Goal: Information Seeking & Learning: Learn about a topic

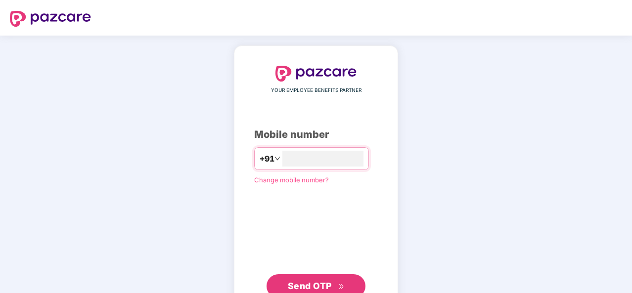
type input "*"
type input "**********"
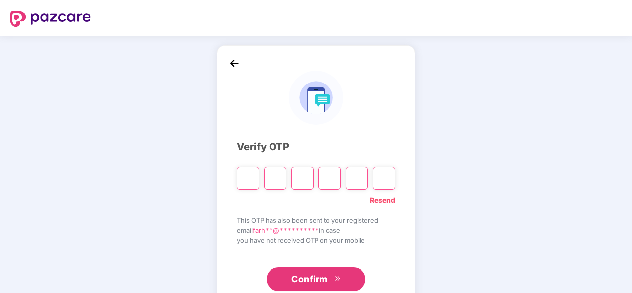
type input "*"
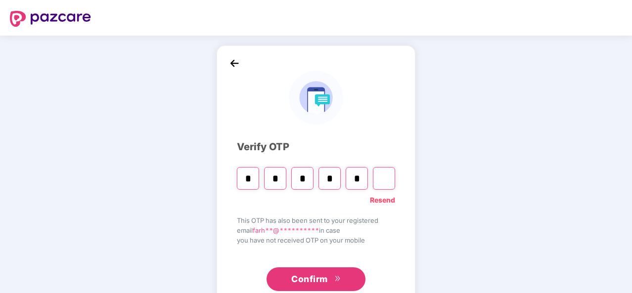
type input "*"
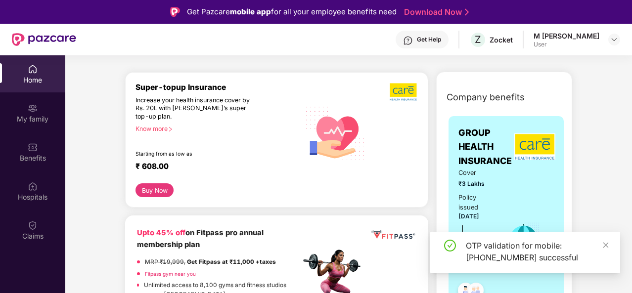
scroll to position [108, 0]
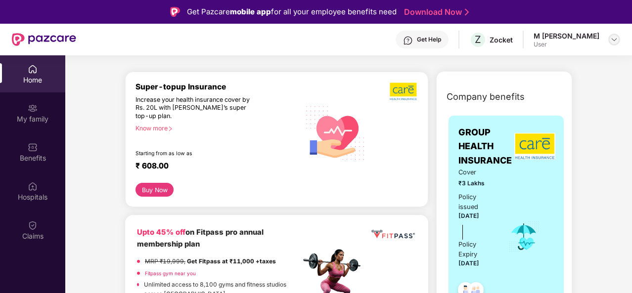
click at [613, 42] on img at bounding box center [614, 40] width 8 height 8
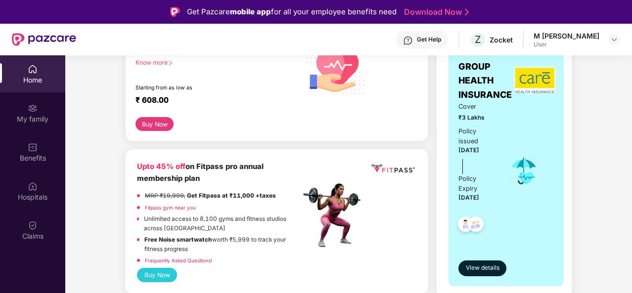
scroll to position [251, 0]
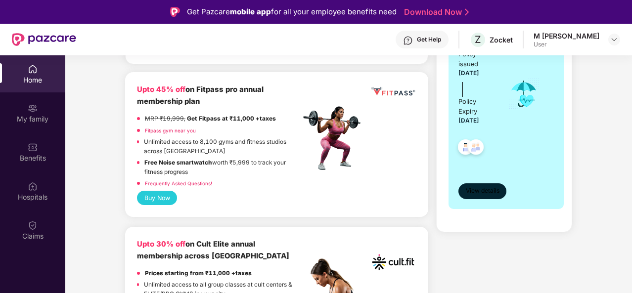
click at [477, 198] on button "View details" at bounding box center [482, 191] width 48 height 16
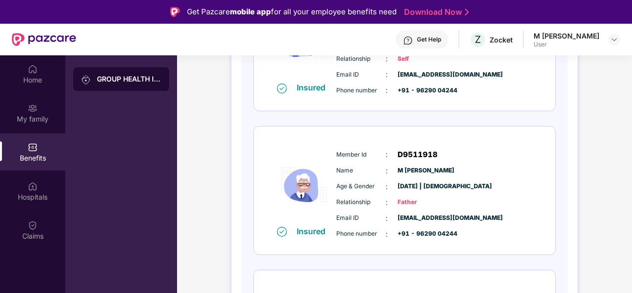
scroll to position [216, 0]
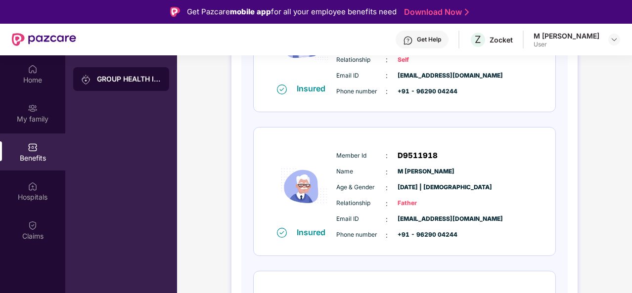
click at [433, 158] on span "D9511918" at bounding box center [418, 156] width 40 height 12
click at [477, 150] on div "Member Id : D9511918" at bounding box center [434, 156] width 196 height 12
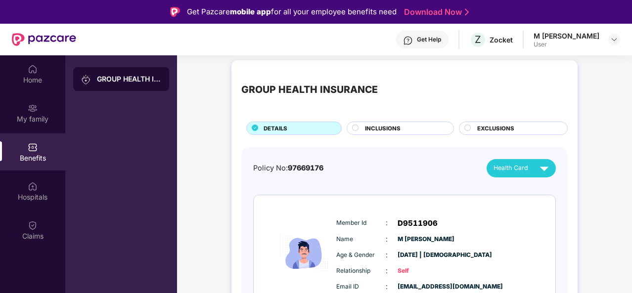
scroll to position [2, 0]
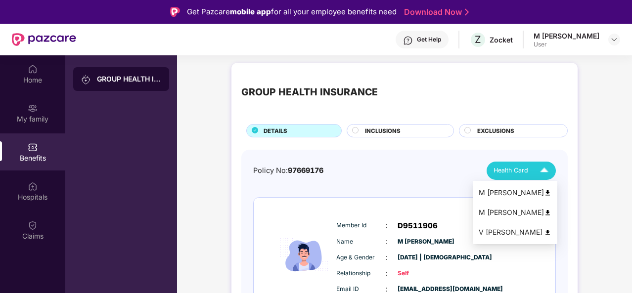
click at [542, 168] on img at bounding box center [543, 170] width 17 height 17
click at [546, 213] on div "M [PERSON_NAME]" at bounding box center [515, 212] width 73 height 11
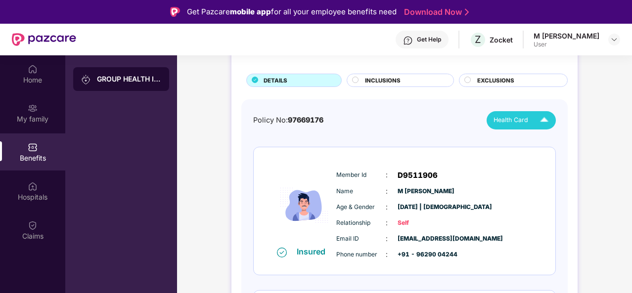
scroll to position [60, 0]
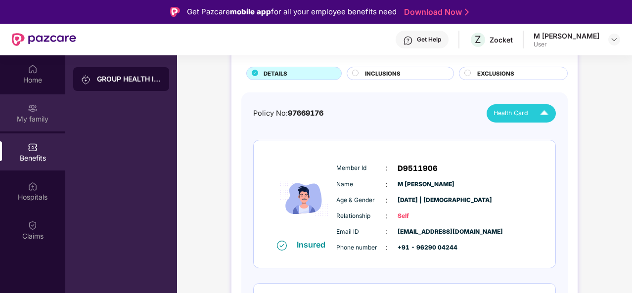
click at [33, 115] on div "My family" at bounding box center [32, 119] width 65 height 10
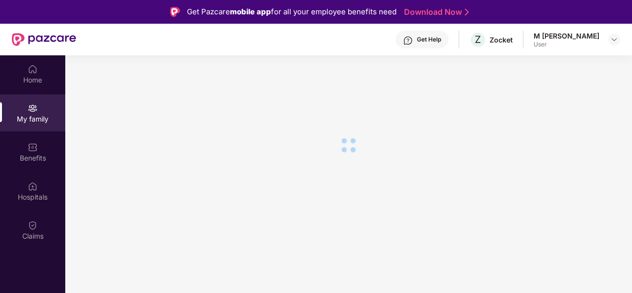
scroll to position [0, 0]
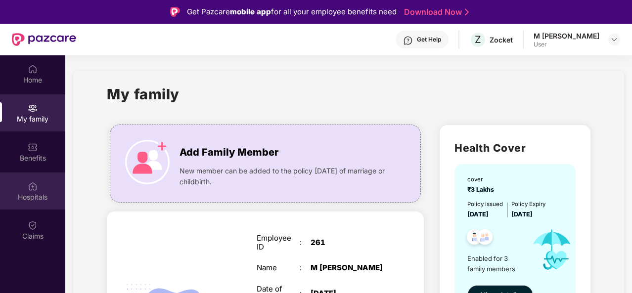
click at [30, 179] on div "Hospitals" at bounding box center [32, 191] width 65 height 37
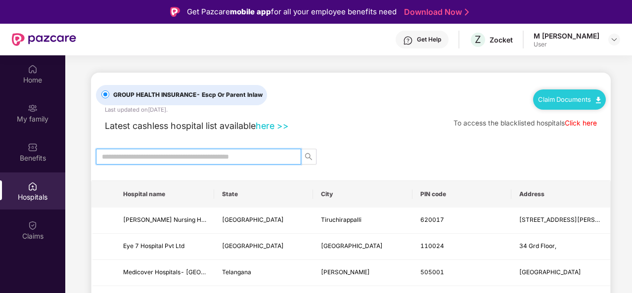
click at [153, 158] on input "text" at bounding box center [194, 156] width 185 height 11
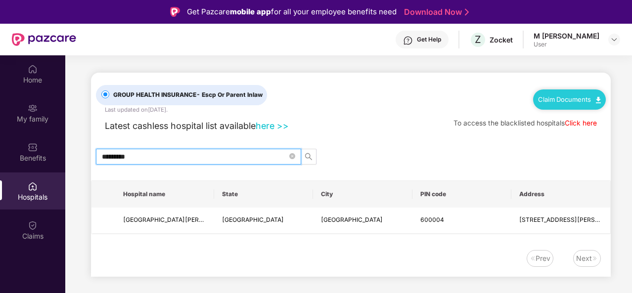
type input "*********"
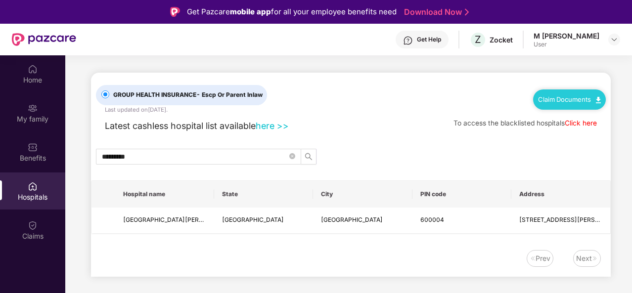
click at [577, 99] on link "Claim Documents" at bounding box center [569, 99] width 63 height 8
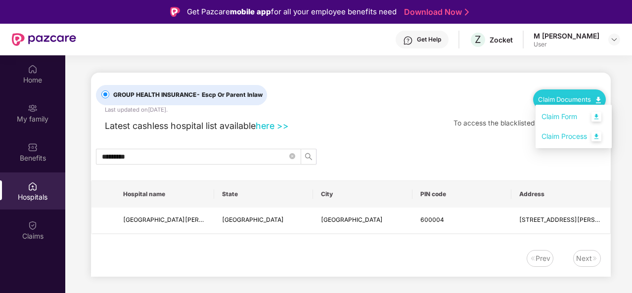
click at [594, 116] on link "Claim Form" at bounding box center [573, 116] width 64 height 21
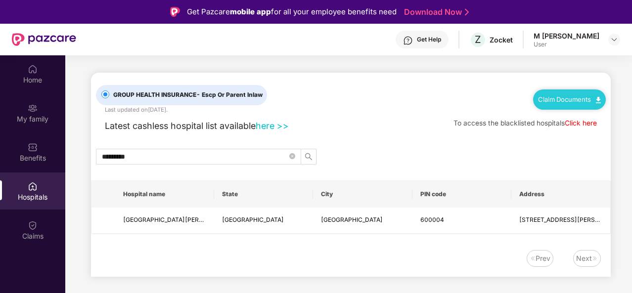
click at [271, 124] on link "here >>" at bounding box center [272, 126] width 33 height 10
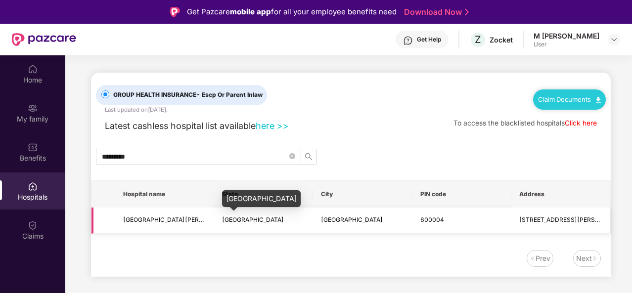
click at [239, 221] on span "[GEOGRAPHIC_DATA]" at bounding box center [253, 219] width 62 height 7
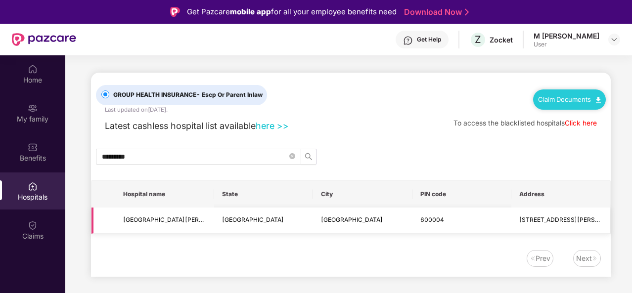
click at [131, 221] on span "[GEOGRAPHIC_DATA][PERSON_NAME]" at bounding box center [178, 219] width 111 height 7
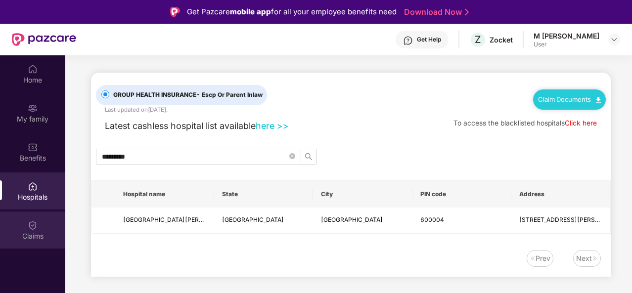
click at [25, 236] on div "Claims" at bounding box center [32, 236] width 65 height 10
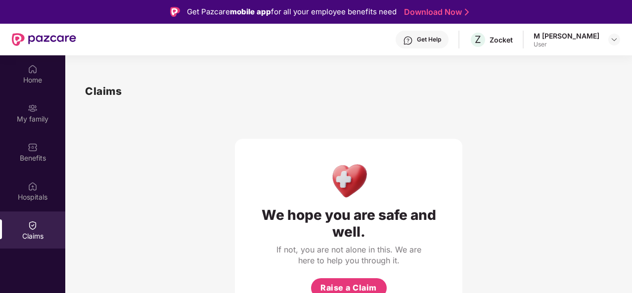
scroll to position [55, 0]
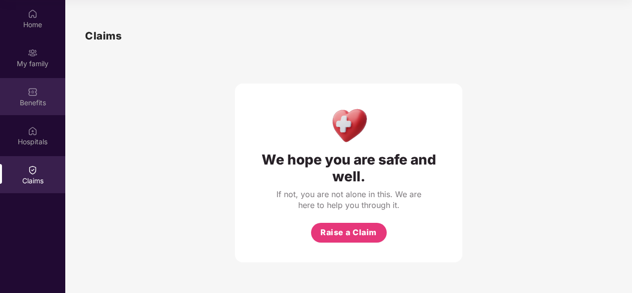
click at [30, 98] on div "Benefits" at bounding box center [32, 103] width 65 height 10
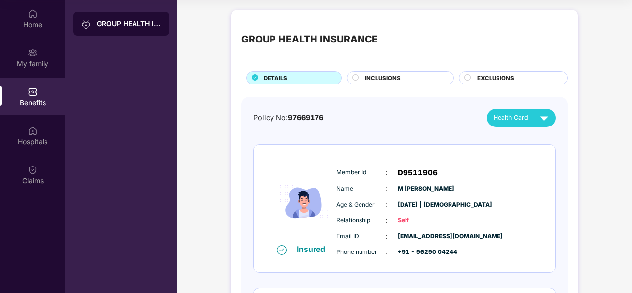
click at [363, 72] on div "INCLUSIONS" at bounding box center [400, 77] width 107 height 13
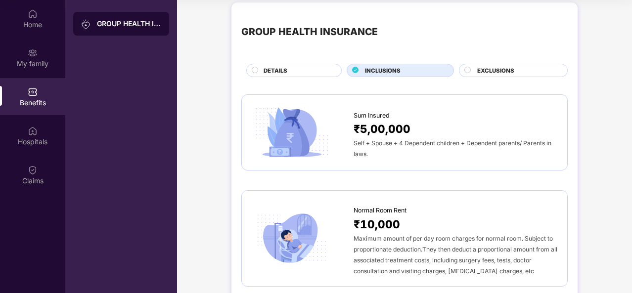
scroll to position [0, 0]
